Goal: Complete application form: Complete application form

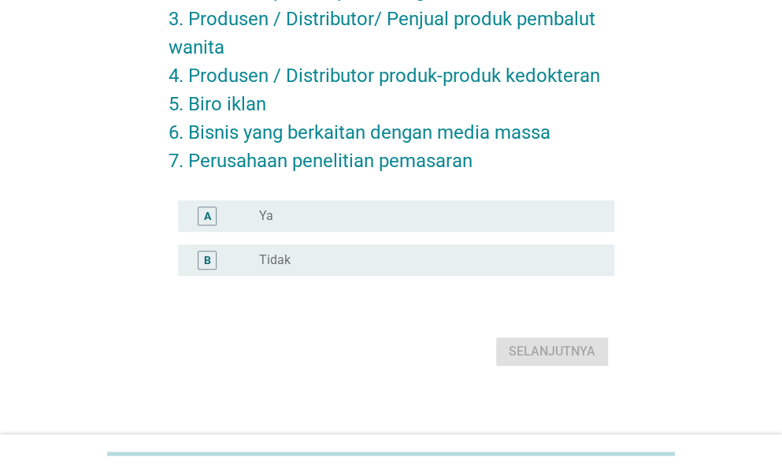
scroll to position [228, 0]
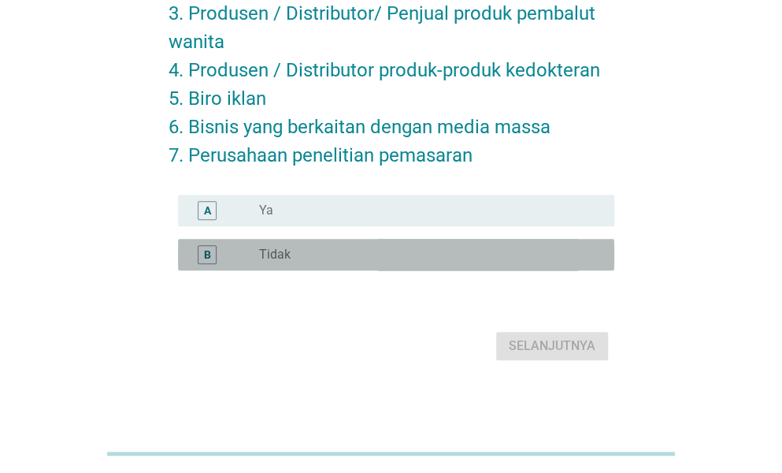
click at [348, 250] on div "radio_button_unchecked Tidak" at bounding box center [424, 255] width 330 height 16
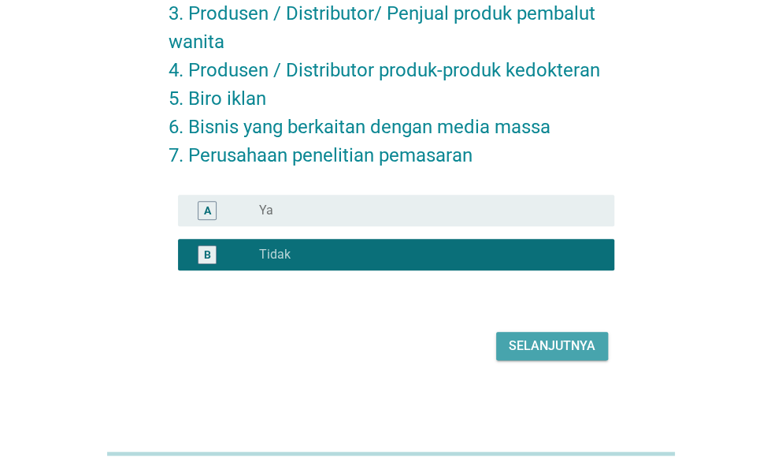
click at [565, 350] on div "Selanjutnya" at bounding box center [552, 345] width 87 height 19
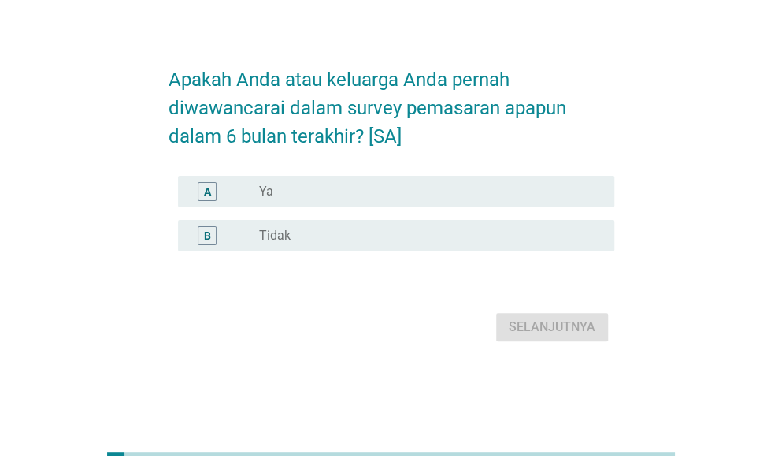
scroll to position [0, 0]
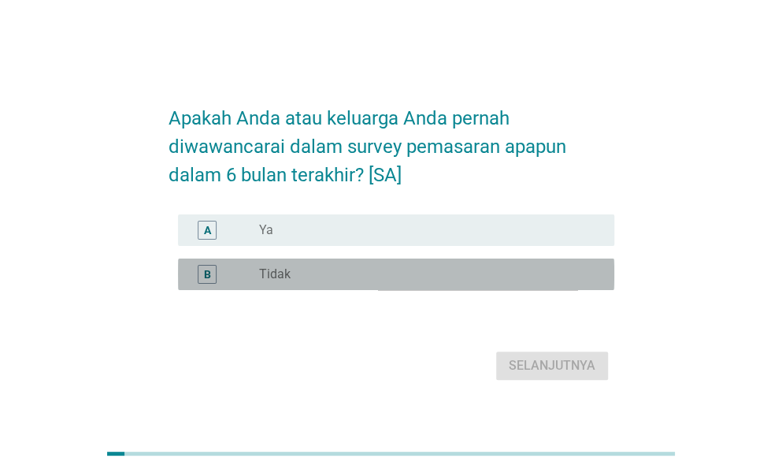
click at [521, 282] on div "radio_button_unchecked Tidak" at bounding box center [424, 274] width 330 height 16
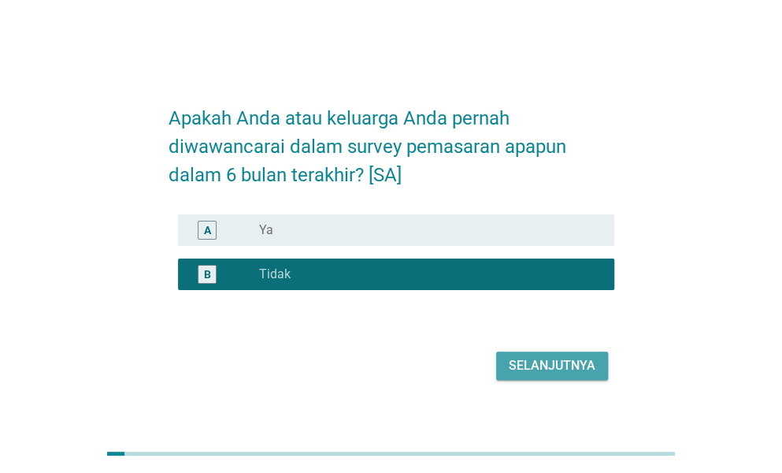
click at [562, 375] on div "Selanjutnya" at bounding box center [552, 365] width 87 height 19
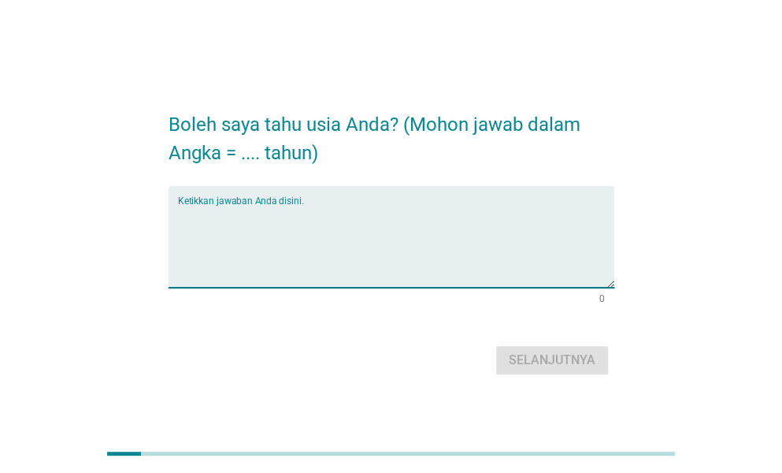
click at [432, 267] on textarea "Ketikkan jawaban Anda disini." at bounding box center [396, 246] width 436 height 83
type textarea "27"
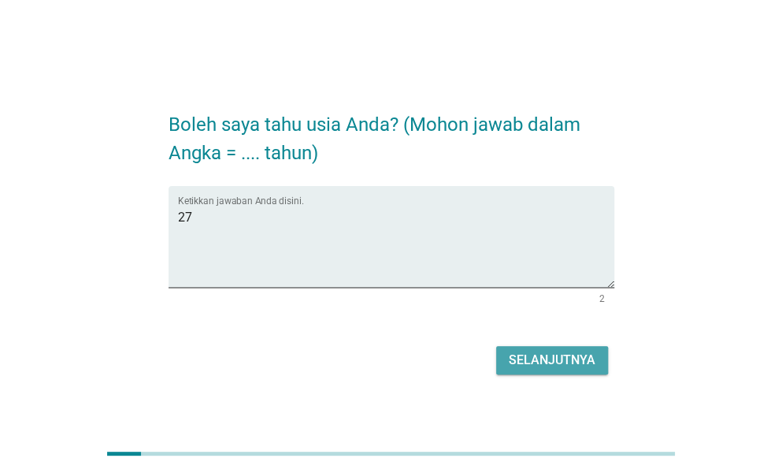
click at [542, 349] on button "Selanjutnya" at bounding box center [552, 360] width 112 height 28
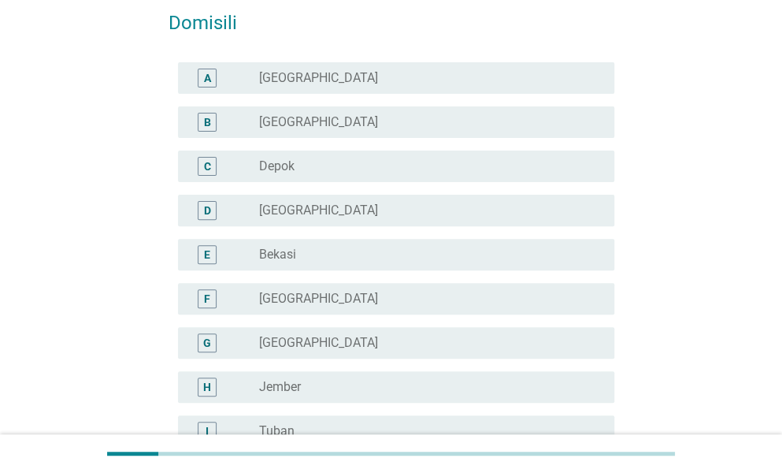
scroll to position [89, 0]
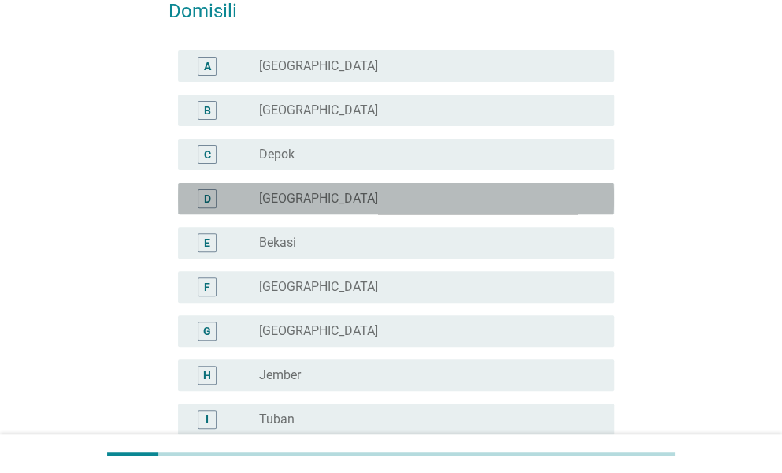
click at [534, 195] on div "radio_button_unchecked [GEOGRAPHIC_DATA]" at bounding box center [424, 199] width 330 height 16
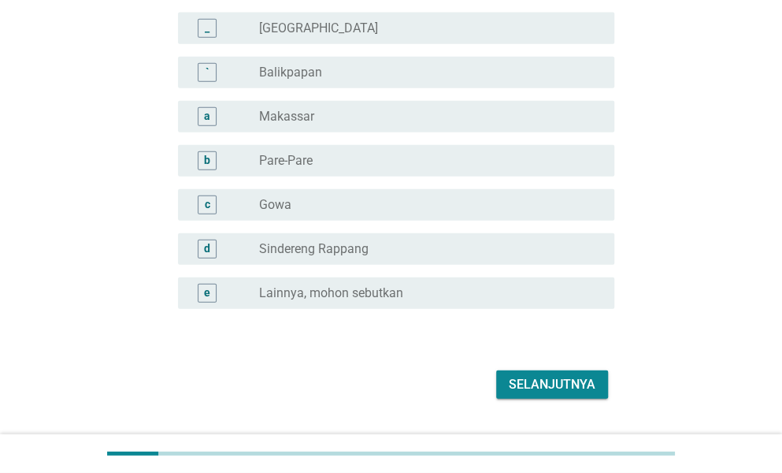
scroll to position [1489, 0]
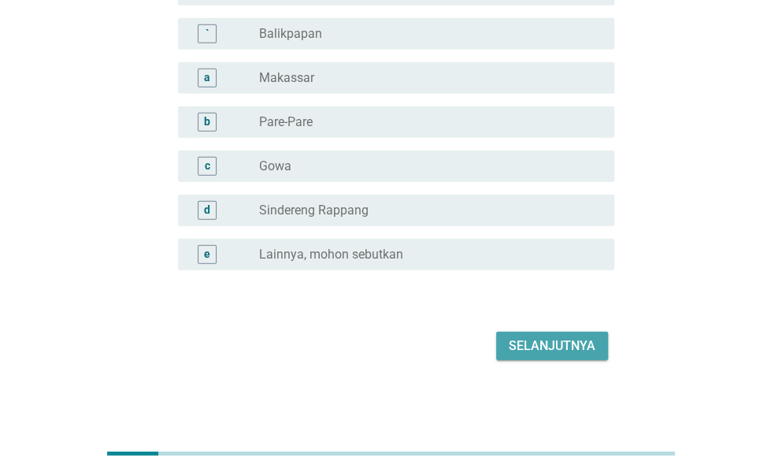
click at [551, 339] on div "Selanjutnya" at bounding box center [552, 345] width 87 height 19
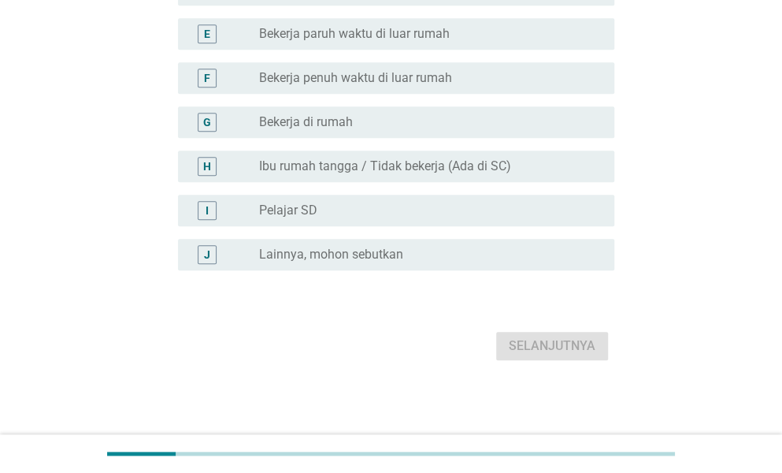
scroll to position [0, 0]
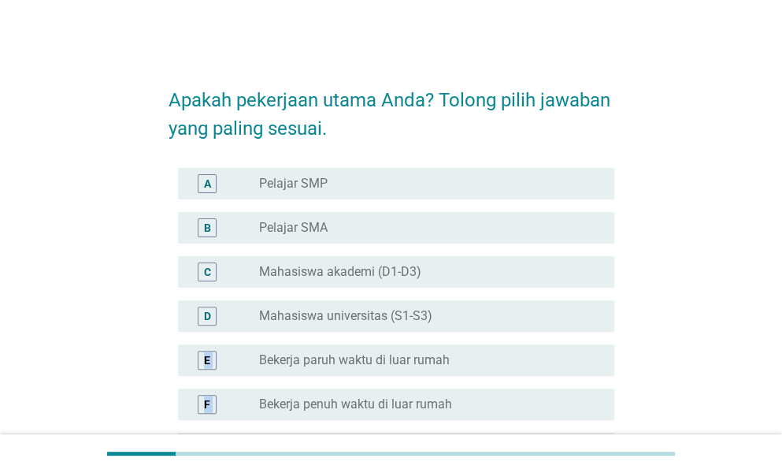
drag, startPoint x: 485, startPoint y: 321, endPoint x: 526, endPoint y: 403, distance: 91.6
click at [526, 403] on div "A radio_button_unchecked Pelajar SMP B radio_button_unchecked Pelajar SMA C rad…" at bounding box center [392, 381] width 446 height 441
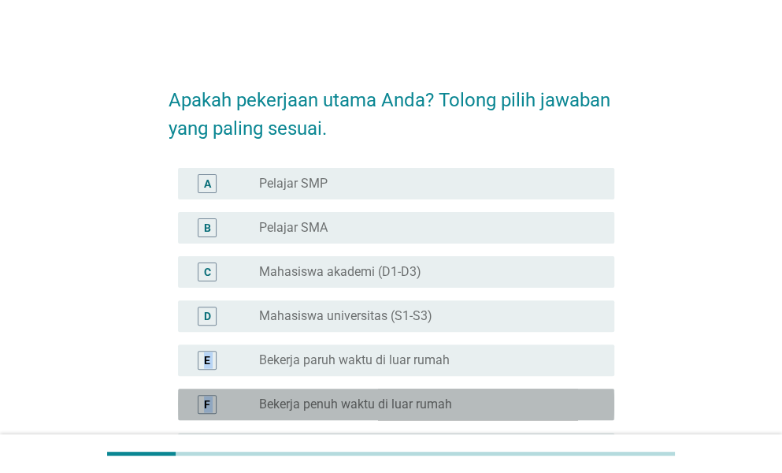
click at [526, 403] on div "radio_button_unchecked Bekerja penuh waktu di luar rumah" at bounding box center [424, 404] width 330 height 16
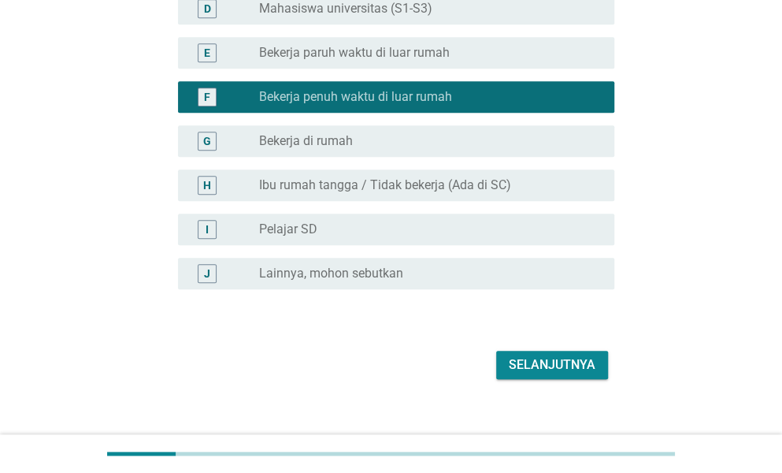
scroll to position [309, 0]
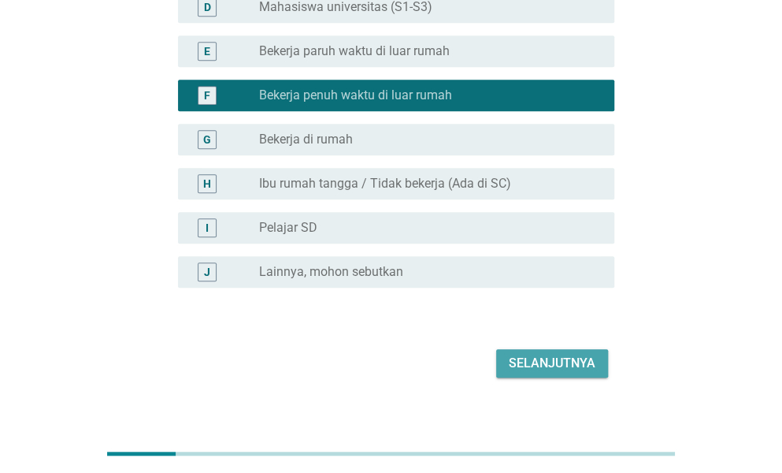
click at [564, 365] on div "Selanjutnya" at bounding box center [552, 363] width 87 height 19
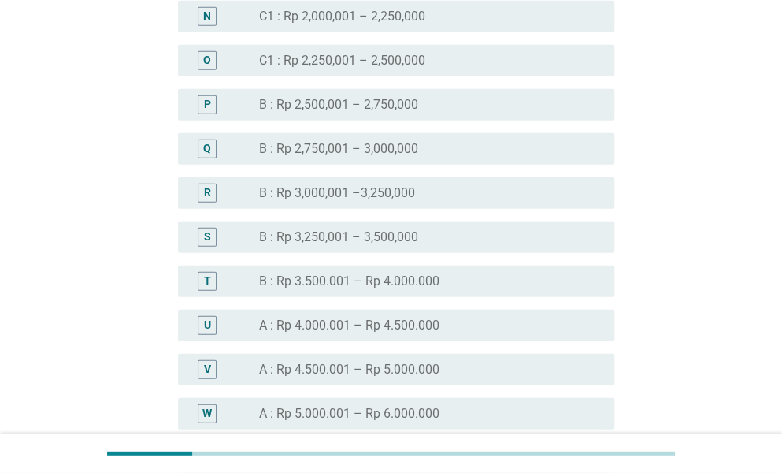
scroll to position [1484, 0]
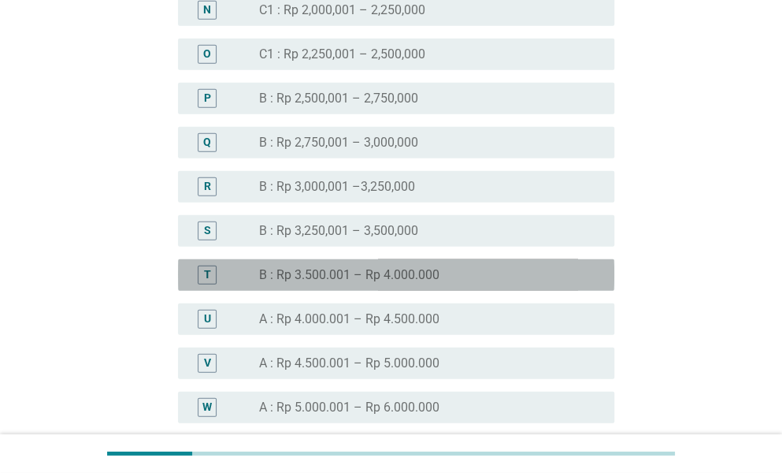
click at [429, 279] on label "B : Rp 3.500.001 – Rp 4.000.000" at bounding box center [349, 275] width 180 height 16
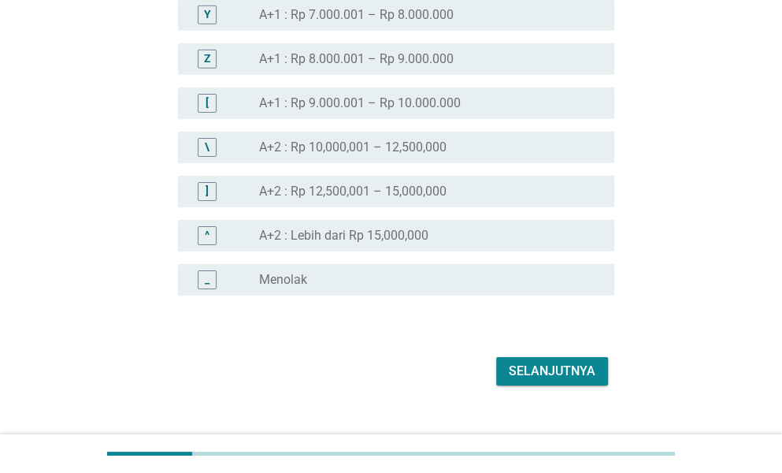
scroll to position [1988, 0]
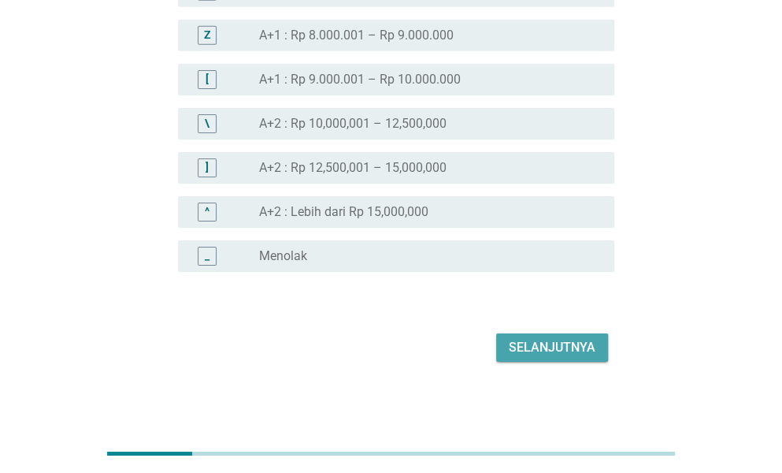
click at [573, 346] on div "Selanjutnya" at bounding box center [552, 347] width 87 height 19
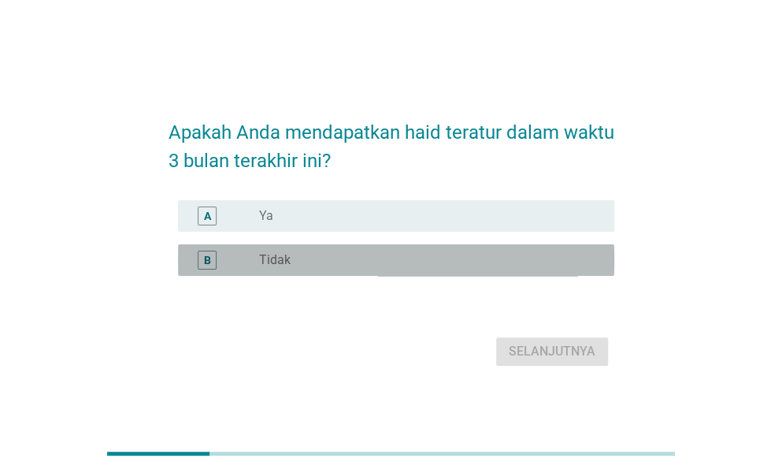
click at [528, 265] on div "radio_button_unchecked Tidak" at bounding box center [424, 260] width 330 height 16
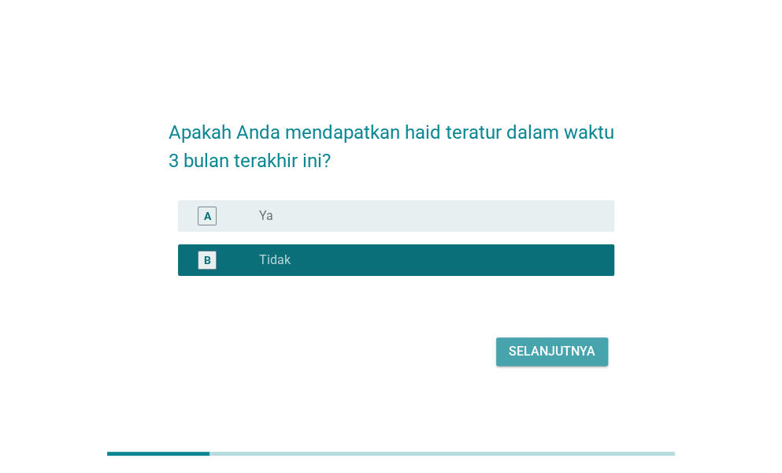
click at [564, 354] on div "Selanjutnya" at bounding box center [552, 351] width 87 height 19
